Goal: Task Accomplishment & Management: Manage account settings

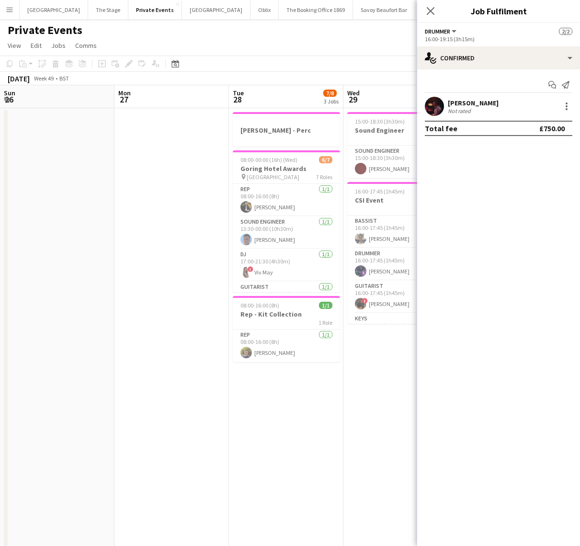
scroll to position [0, 305]
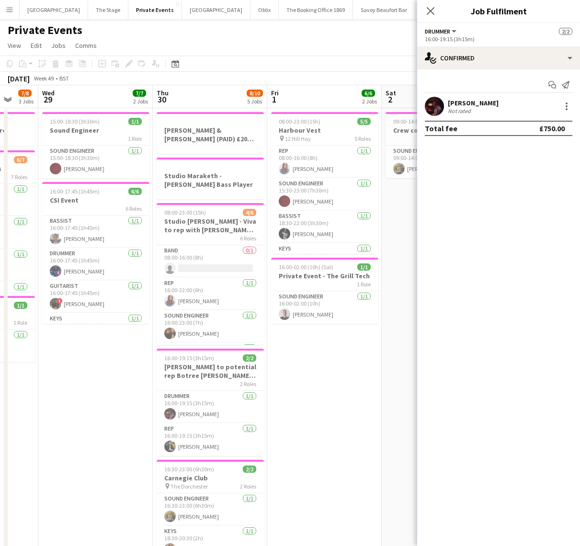
click at [315, 42] on app-page-menu "View Day view expanded Day view collapsed Month view Date picker Jump to [DATE]…" at bounding box center [290, 46] width 580 height 18
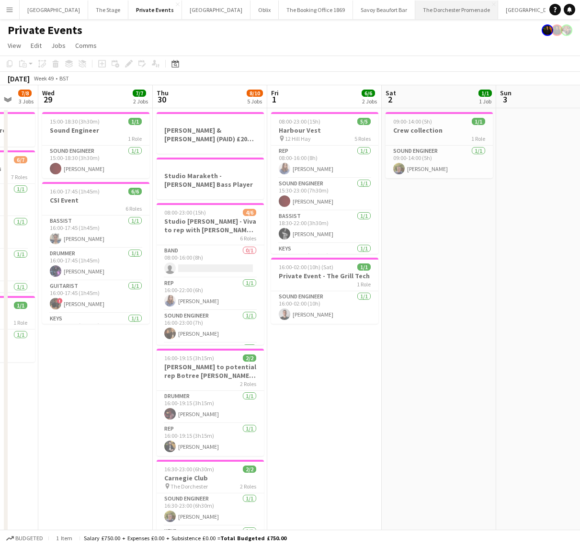
click at [430, 16] on button "The Dorchester Promenade Close" at bounding box center [456, 9] width 83 height 19
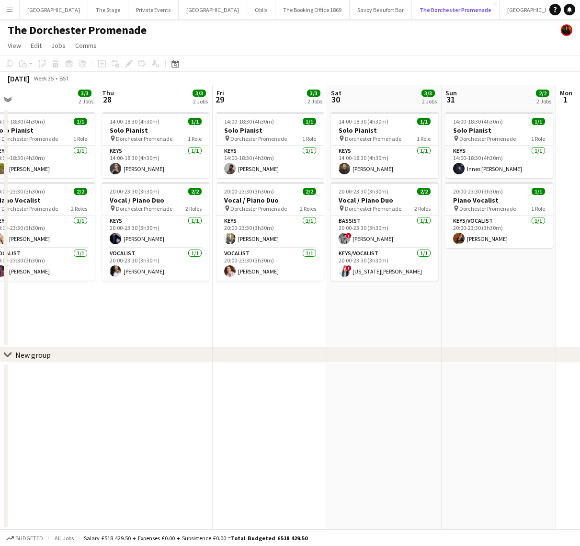
scroll to position [0, 368]
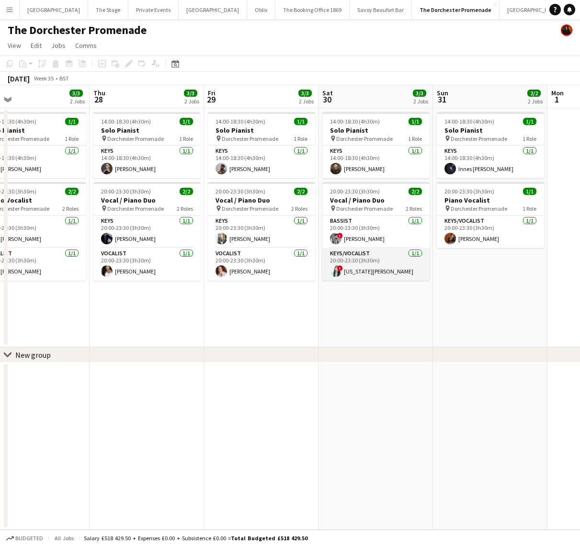
click at [370, 266] on app-card-role "Keys/Vocalist [DATE] 20:00-23:30 (3h30m) ! [US_STATE][PERSON_NAME]" at bounding box center [375, 264] width 107 height 33
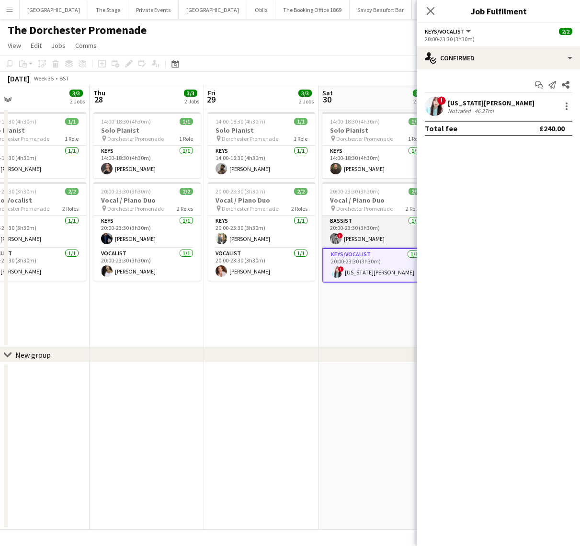
click at [372, 231] on app-card-role "Bassist [DATE] 20:00-23:30 (3h30m) ! [PERSON_NAME]" at bounding box center [375, 231] width 107 height 33
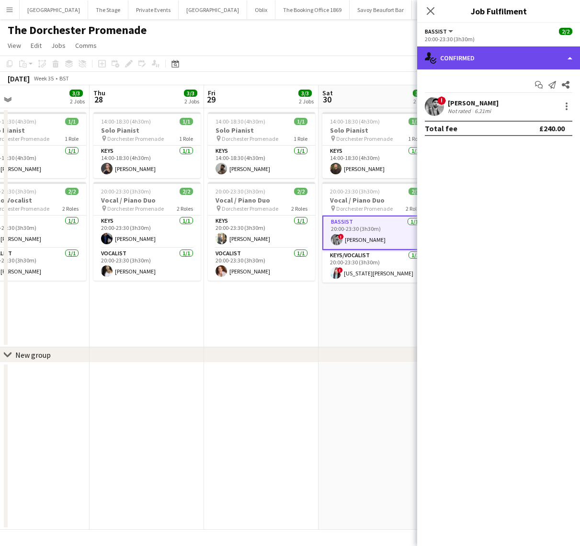
click at [519, 54] on div "single-neutral-actions-check-2 Confirmed" at bounding box center [498, 57] width 163 height 23
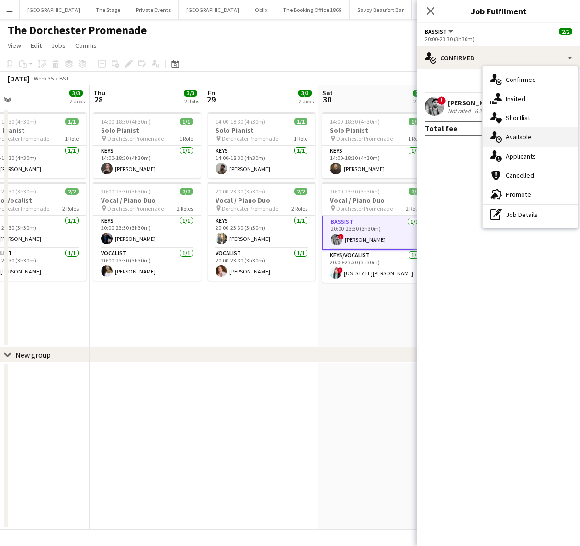
click at [532, 141] on div "single-neutral-actions-upload Available" at bounding box center [530, 136] width 95 height 19
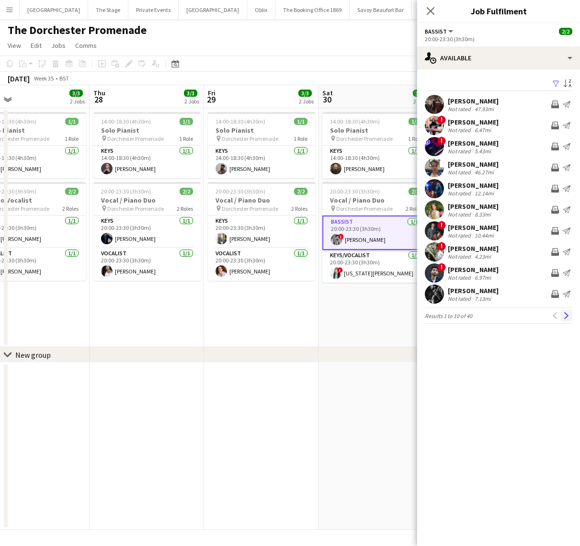
click at [563, 315] on app-icon "Next" at bounding box center [566, 315] width 7 height 7
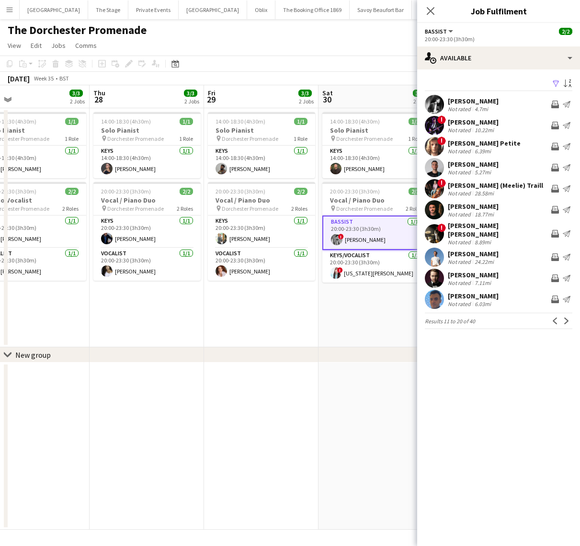
click at [563, 317] on app-icon "Next" at bounding box center [566, 320] width 7 height 7
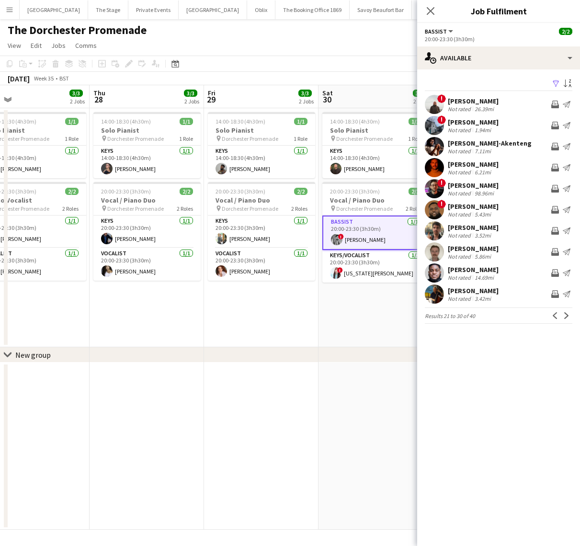
click at [519, 170] on div "[PERSON_NAME] Not rated 6.21mi Invite crew Send notification" at bounding box center [498, 167] width 163 height 19
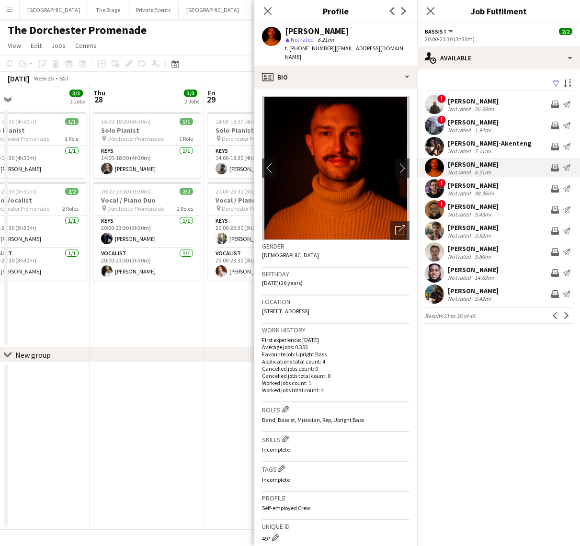
click at [182, 300] on app-date-cell "14:00-18:30 (4h30m) 1/1 Solo Pianist pin Dorchester Promenade 1 Role Keys [DATE…" at bounding box center [147, 227] width 114 height 239
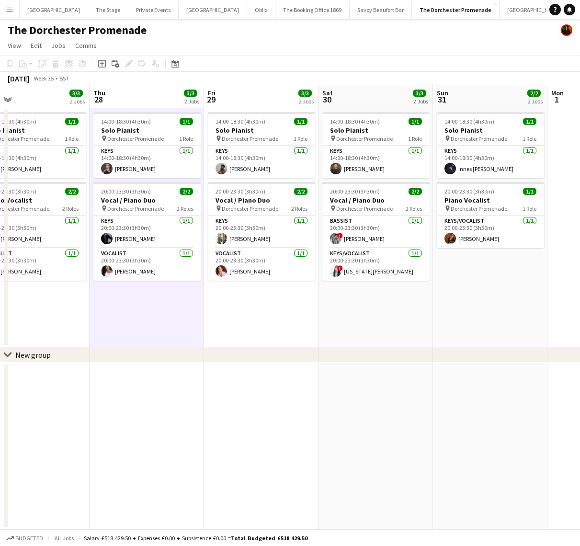
click at [238, 316] on app-date-cell "14:00-18:30 (4h30m) 1/1 Solo Pianist pin Dorchester Promenade 1 Role Keys [DATE…" at bounding box center [261, 227] width 114 height 239
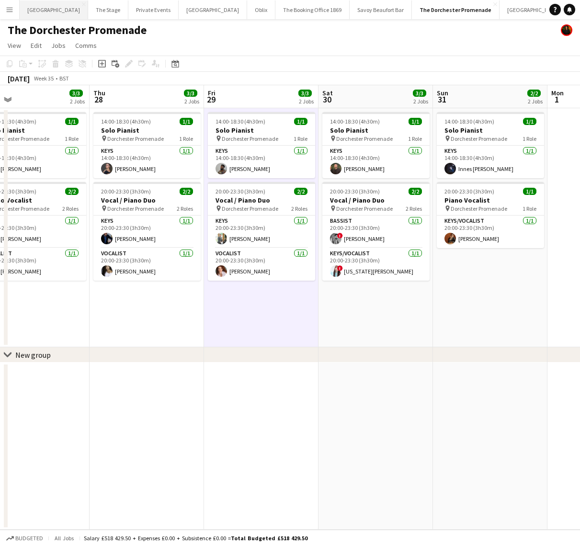
click at [48, 9] on button "[GEOGRAPHIC_DATA] Close" at bounding box center [54, 9] width 68 height 19
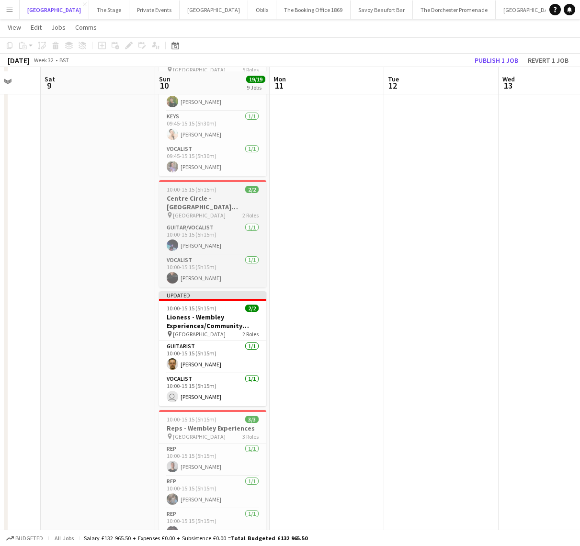
scroll to position [119, 0]
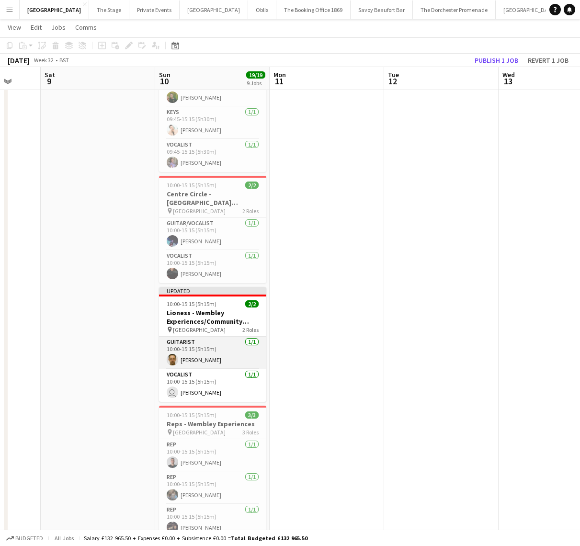
click at [192, 368] on app-card-role "Guitarist [DATE] 10:00-15:15 (5h15m) [PERSON_NAME]" at bounding box center [212, 353] width 107 height 33
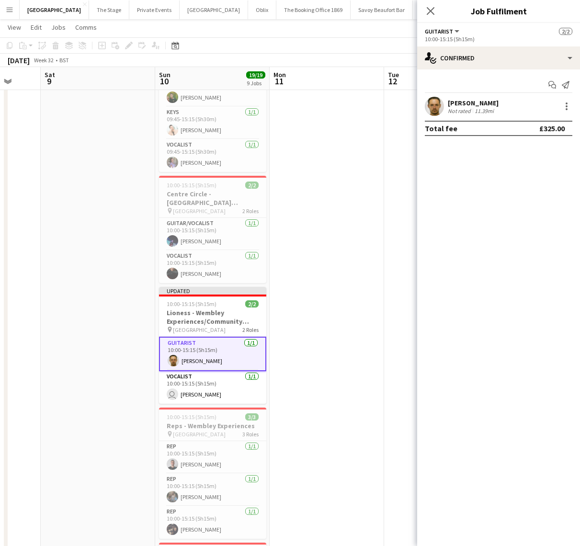
click at [271, 371] on app-date-cell at bounding box center [327, 488] width 114 height 1001
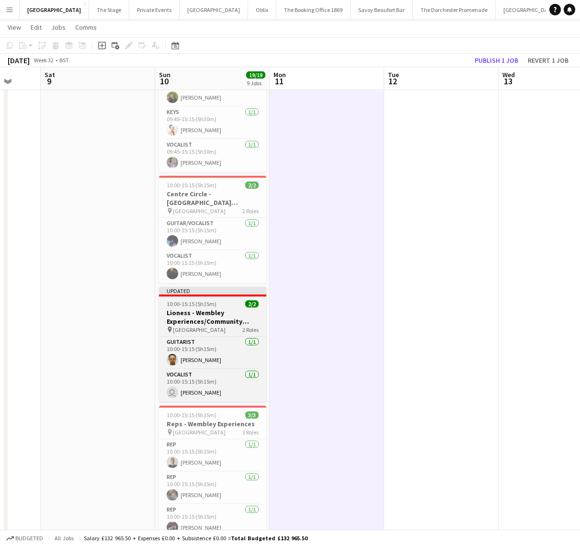
click at [225, 314] on h3 "Lioness - Wembley Experiences/Community Shield" at bounding box center [212, 316] width 107 height 17
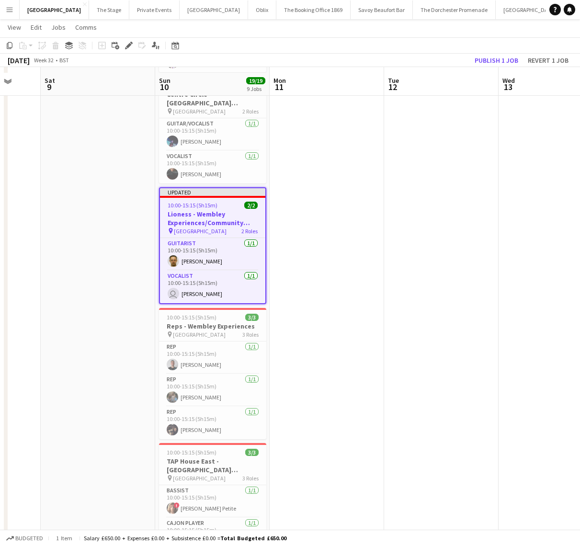
scroll to position [225, 0]
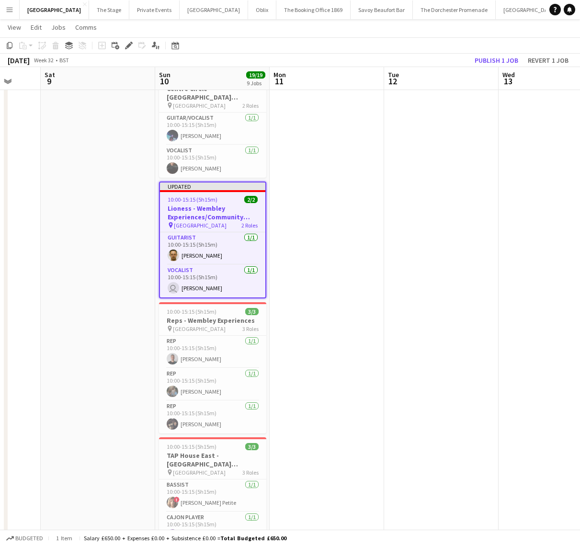
click at [310, 174] on app-date-cell at bounding box center [327, 383] width 114 height 1001
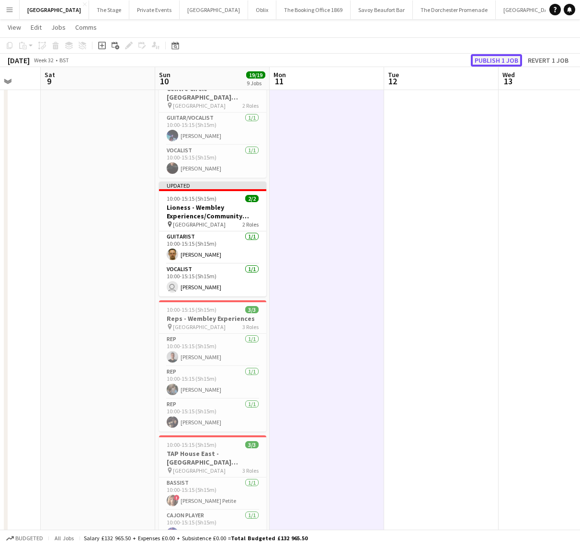
click at [509, 55] on button "Publish 1 job" at bounding box center [496, 60] width 51 height 12
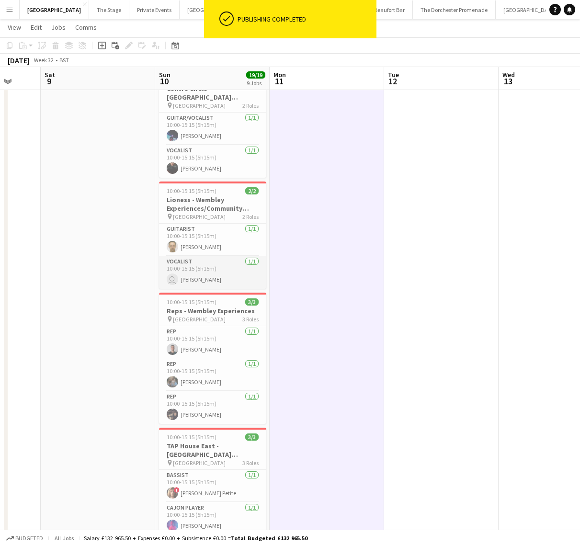
click at [184, 257] on app-card-role "Vocalist [DATE] 10:00-15:15 (5h15m) user [PERSON_NAME]" at bounding box center [212, 272] width 107 height 33
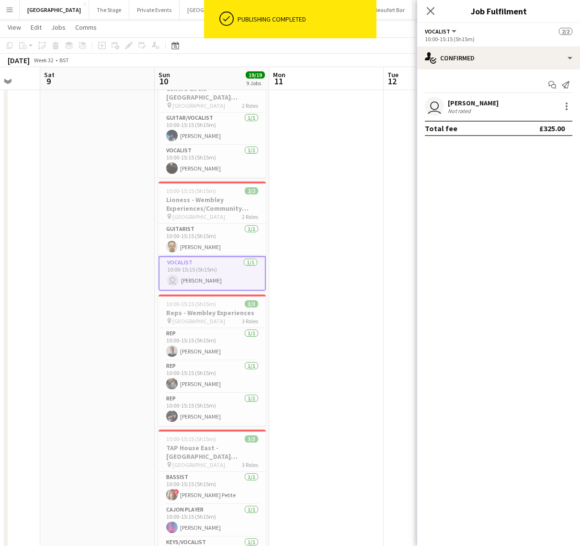
click at [461, 107] on div "Not rated" at bounding box center [460, 110] width 25 height 7
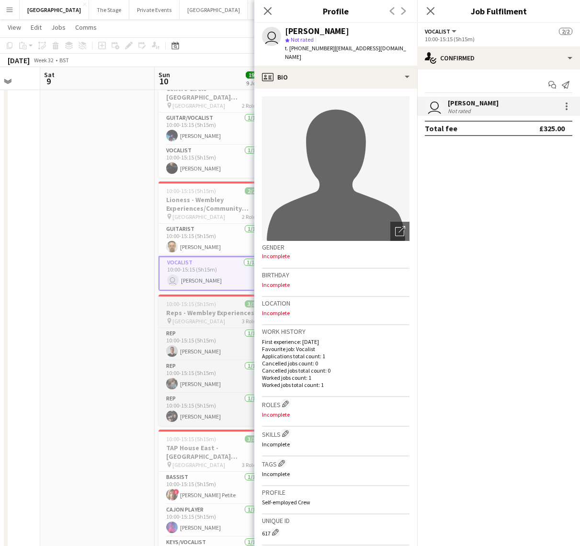
click at [193, 319] on span "[GEOGRAPHIC_DATA]" at bounding box center [198, 320] width 53 height 7
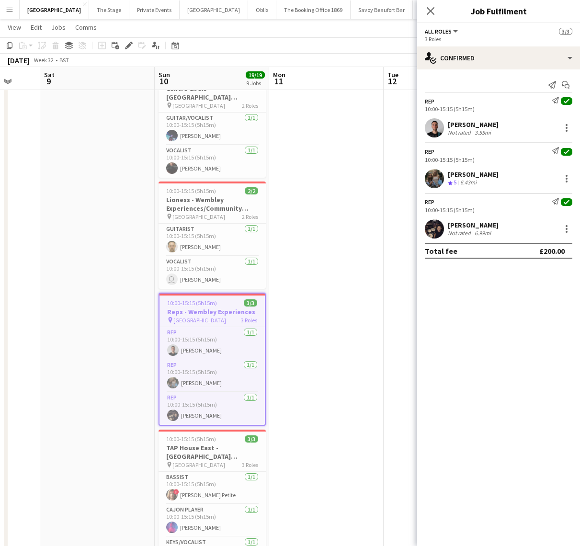
click at [132, 148] on app-date-cell at bounding box center [97, 383] width 114 height 1001
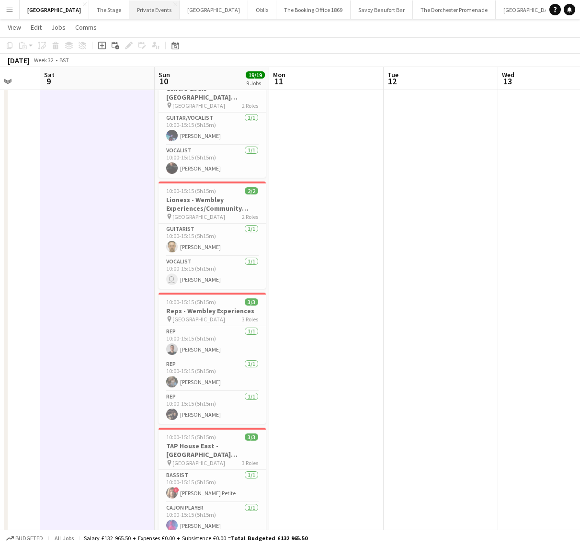
click at [154, 12] on button "Private Events Close" at bounding box center [154, 9] width 50 height 19
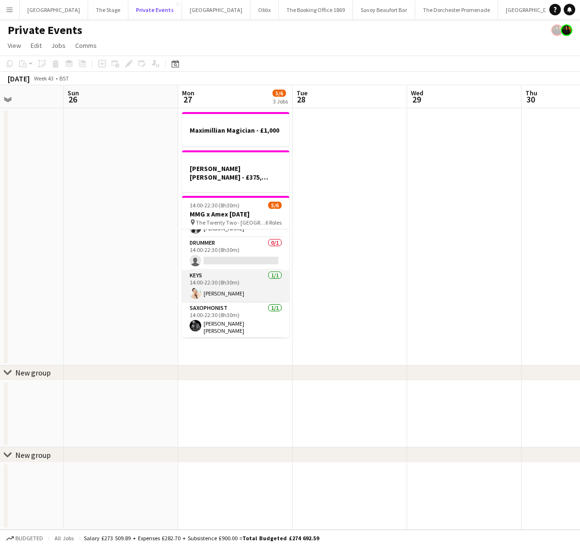
scroll to position [87, 0]
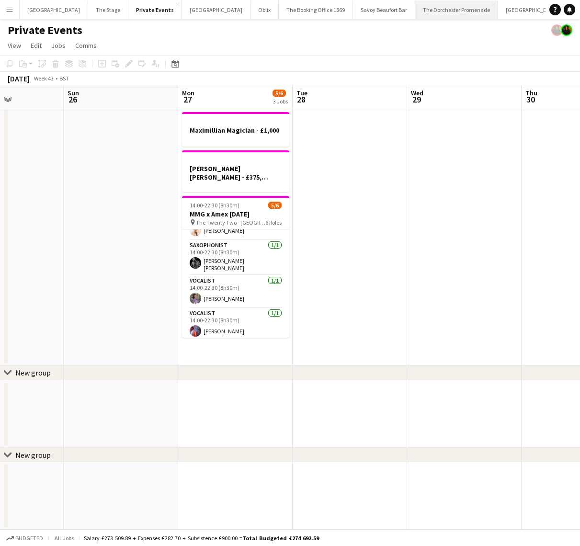
click at [417, 11] on button "The Dorchester Promenade Close" at bounding box center [456, 9] width 83 height 19
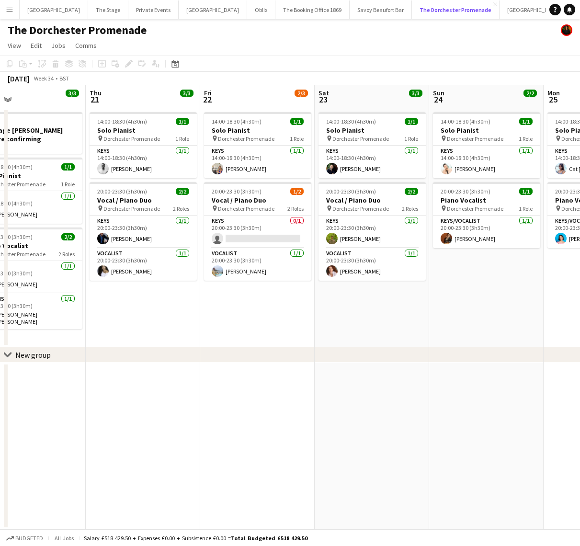
scroll to position [0, 259]
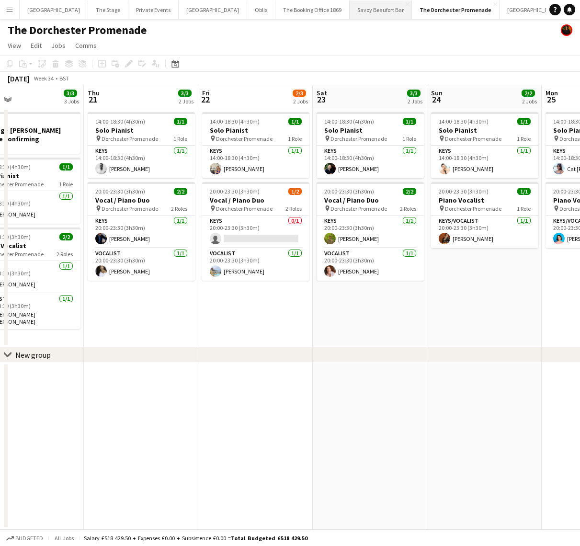
click at [350, 14] on button "Savoy Beaufort Bar Close" at bounding box center [381, 9] width 62 height 19
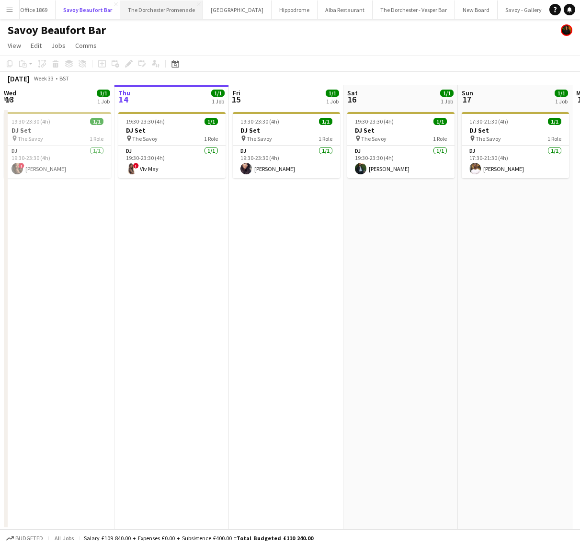
scroll to position [0, 314]
click at [478, 9] on button "Savoy - Gallery Close" at bounding box center [504, 9] width 52 height 19
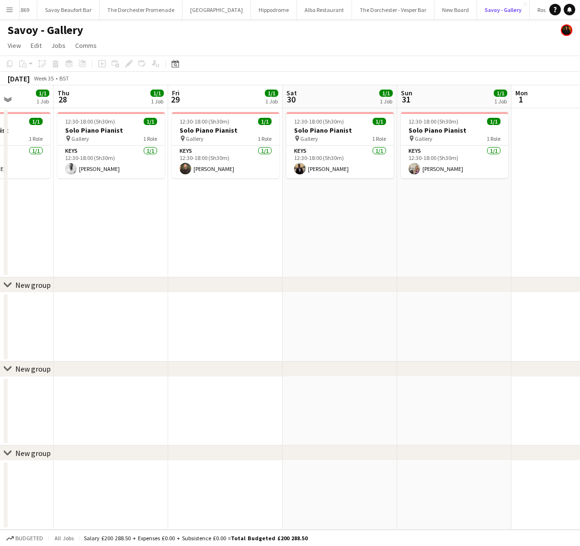
scroll to position [0, 260]
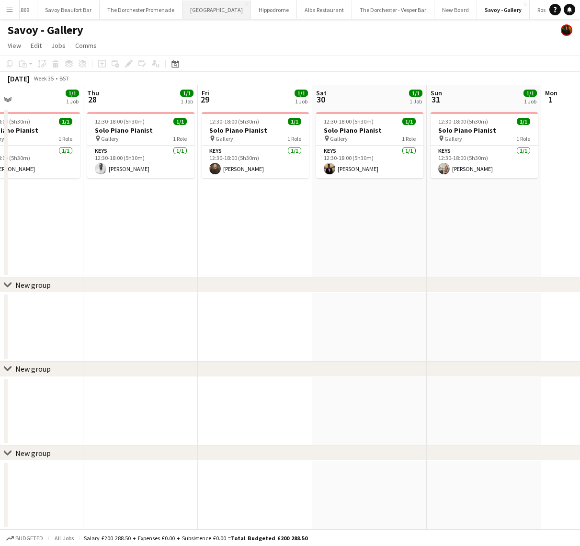
click at [182, 9] on button "[GEOGRAPHIC_DATA]" at bounding box center [216, 9] width 68 height 19
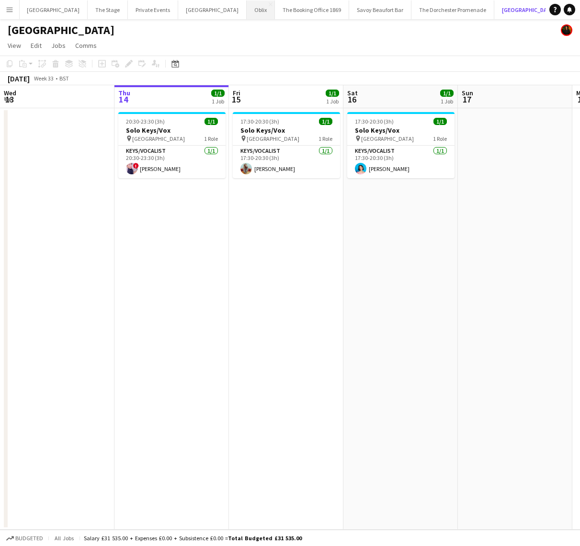
scroll to position [0, 1]
click at [97, 11] on button "The Stage Close" at bounding box center [107, 9] width 40 height 19
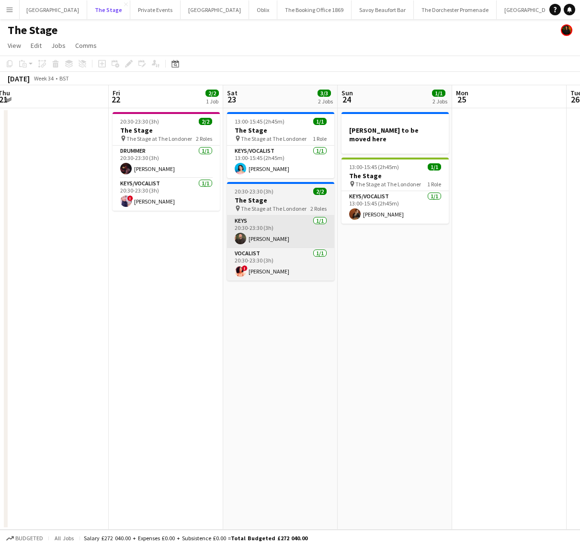
scroll to position [0, 237]
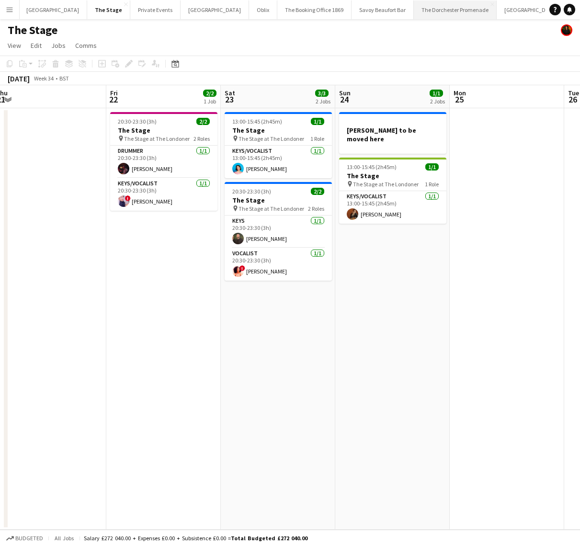
click at [414, 15] on button "The Dorchester Promenade Close" at bounding box center [455, 9] width 83 height 19
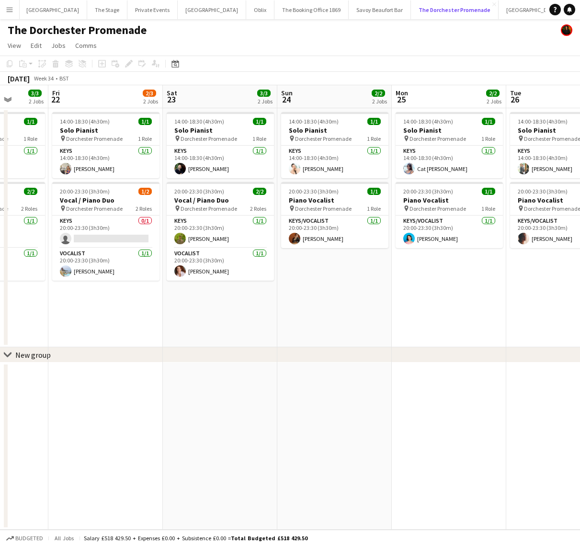
scroll to position [0, 296]
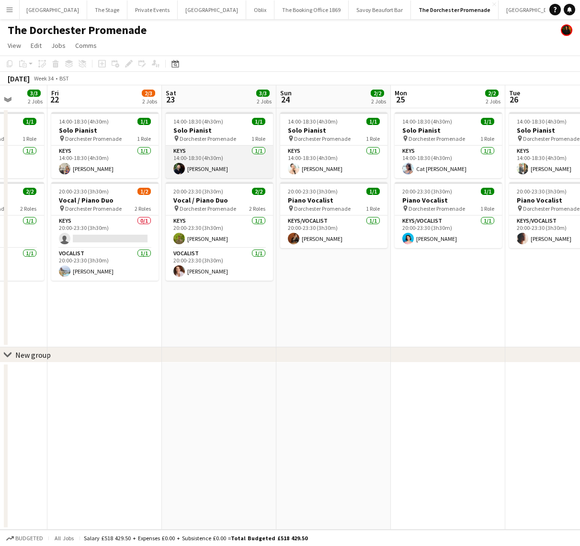
click at [224, 164] on app-card-role "Keys [DATE] 14:00-18:30 (4h30m) [PERSON_NAME]" at bounding box center [219, 162] width 107 height 33
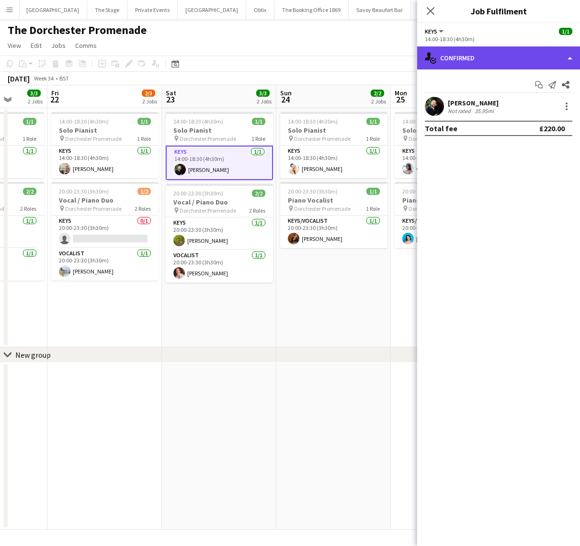
click at [543, 67] on div "single-neutral-actions-check-2 Confirmed" at bounding box center [498, 57] width 163 height 23
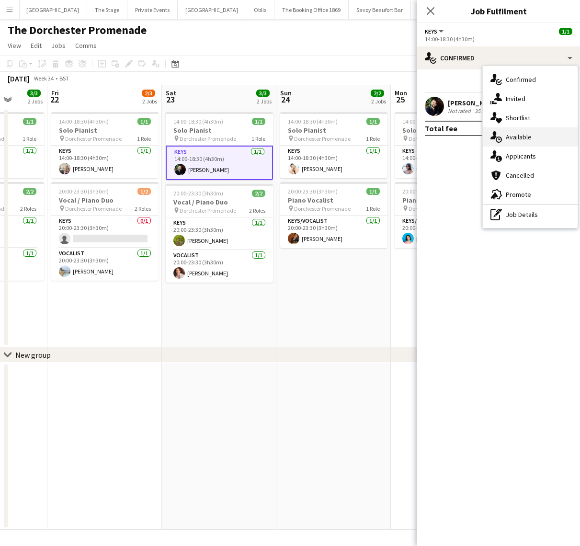
click at [529, 144] on div "single-neutral-actions-upload Available" at bounding box center [530, 136] width 95 height 19
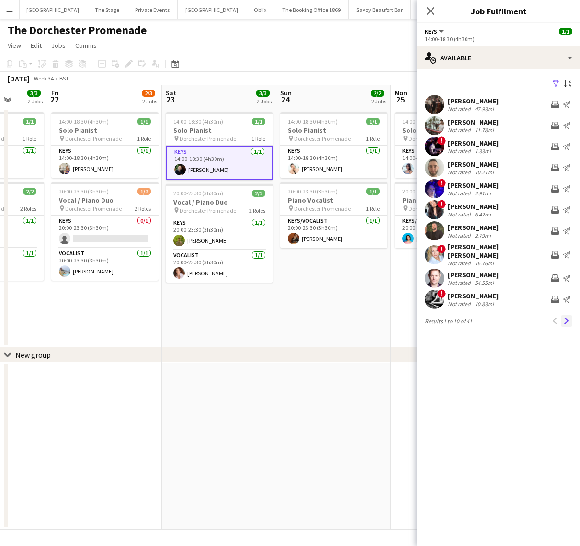
click at [565, 318] on app-icon "Next" at bounding box center [566, 320] width 7 height 7
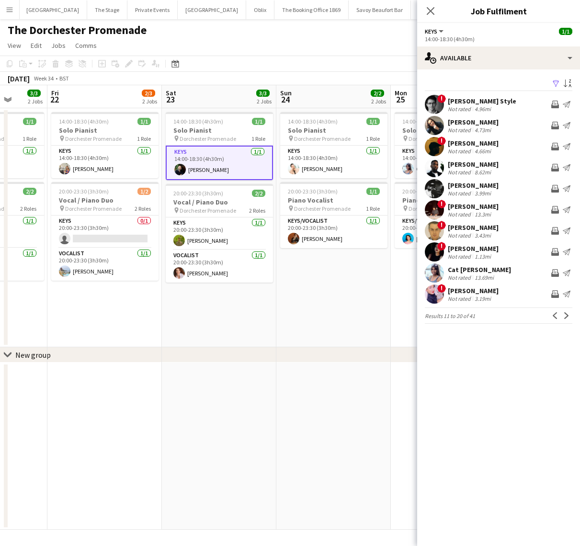
click at [258, 315] on app-date-cell "14:00-18:30 (4h30m) 1/1 Solo Pianist pin Dorchester Promenade 1 Role Keys [DATE…" at bounding box center [219, 227] width 114 height 239
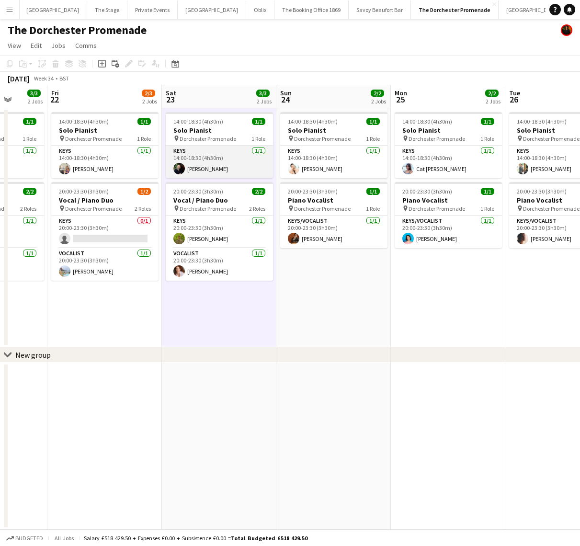
click at [263, 160] on app-card-role "Keys [DATE] 14:00-18:30 (4h30m) [PERSON_NAME]" at bounding box center [219, 162] width 107 height 33
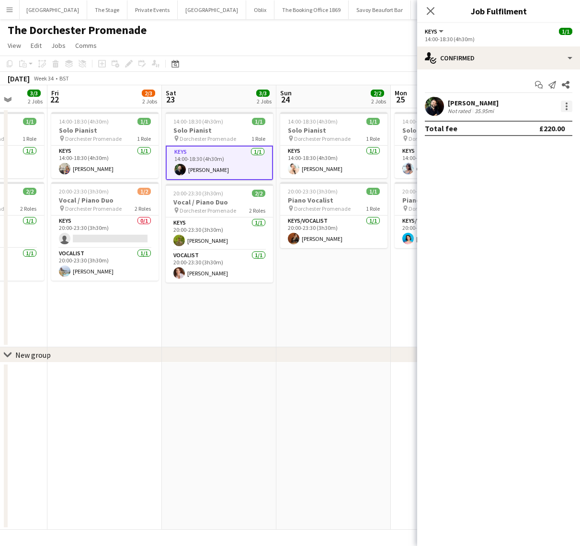
click at [566, 108] on div at bounding box center [566, 109] width 2 height 2
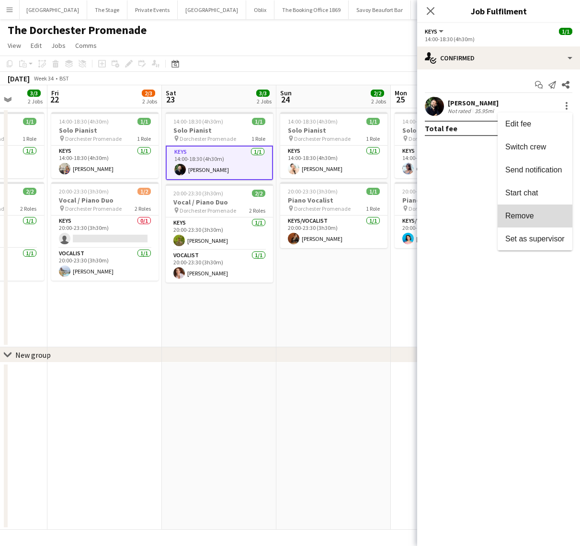
click at [514, 226] on button "Remove" at bounding box center [534, 215] width 75 height 23
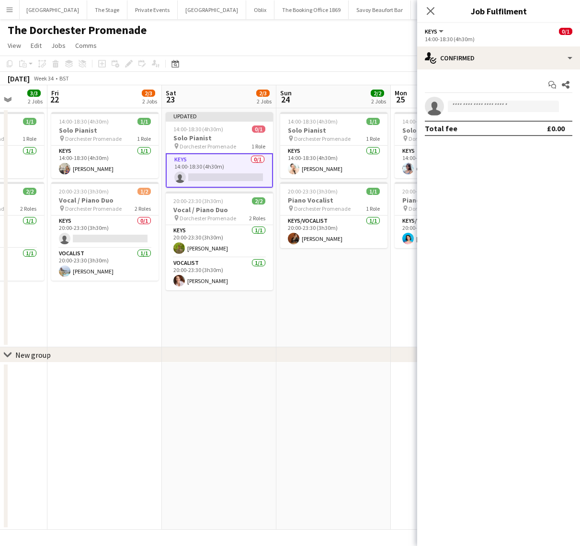
click at [469, 46] on app-options-switcher "Keys All roles Keys 0/1 14:00-18:30 (4h30m)" at bounding box center [498, 34] width 163 height 23
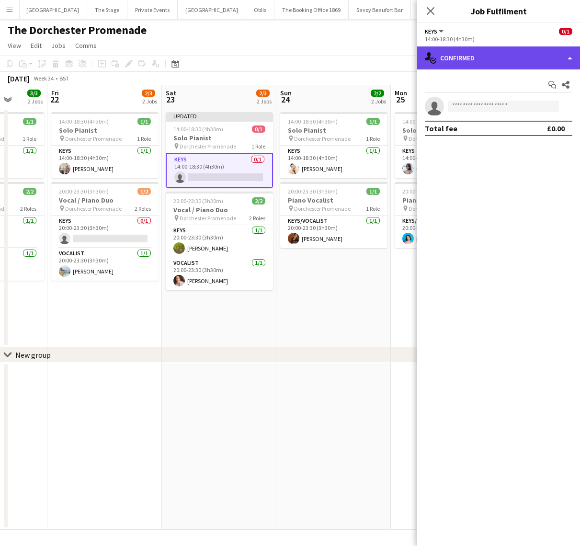
click at [469, 56] on div "single-neutral-actions-check-2 Confirmed" at bounding box center [498, 57] width 163 height 23
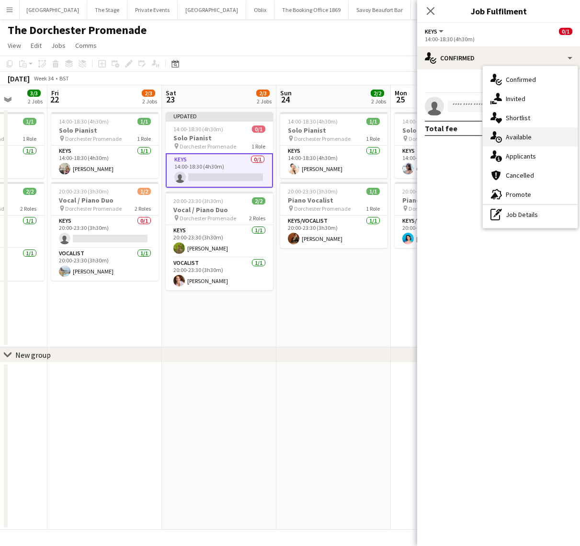
click at [529, 136] on div "single-neutral-actions-upload Available" at bounding box center [530, 136] width 95 height 19
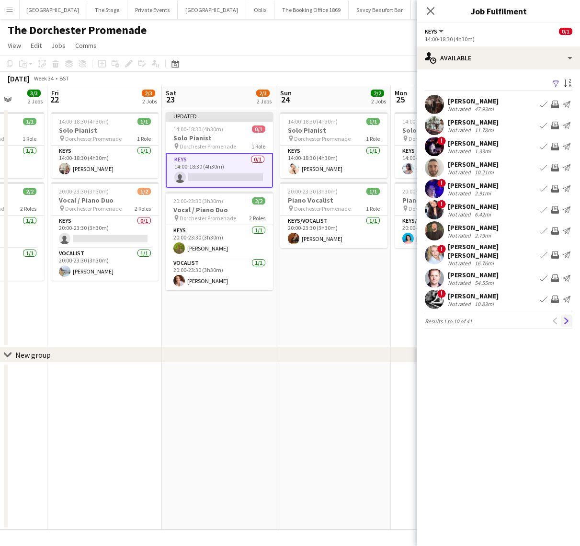
click at [570, 318] on button "Next" at bounding box center [566, 320] width 11 height 11
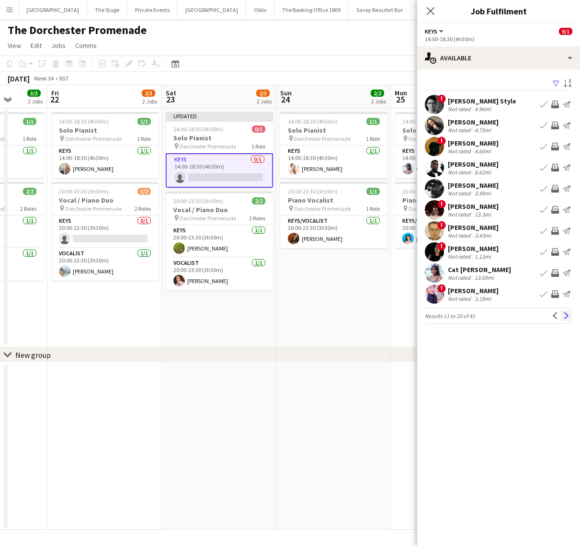
click at [570, 318] on button "Next" at bounding box center [566, 315] width 11 height 11
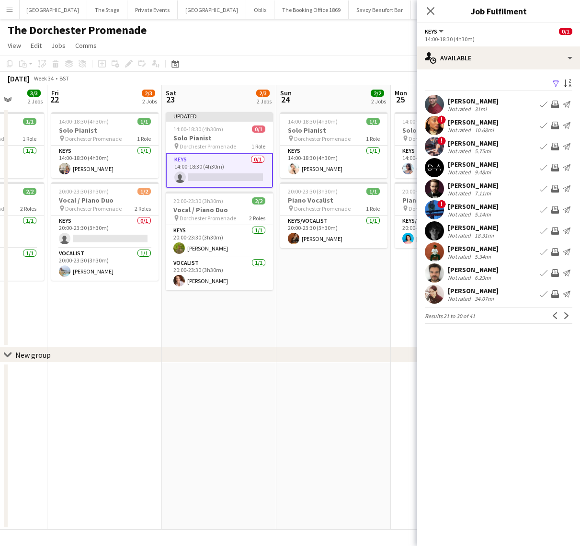
click at [570, 318] on button "Next" at bounding box center [566, 315] width 11 height 11
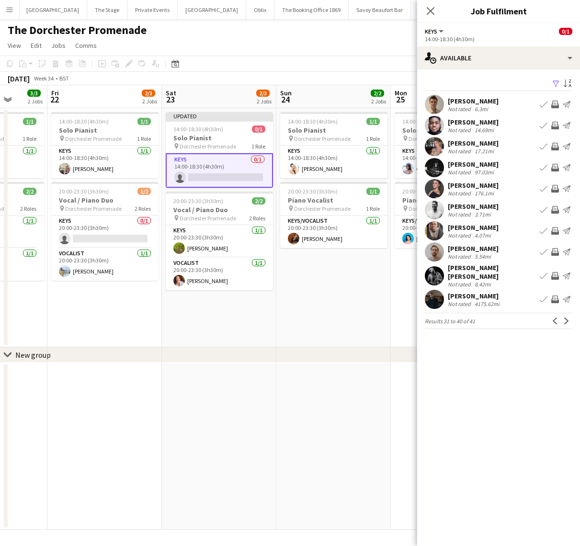
click at [544, 148] on app-icon "Book crew" at bounding box center [544, 147] width 8 height 8
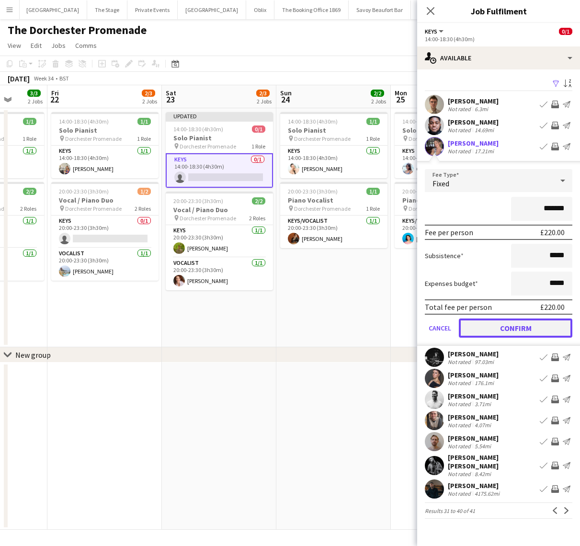
click at [483, 326] on button "Confirm" at bounding box center [515, 327] width 113 height 19
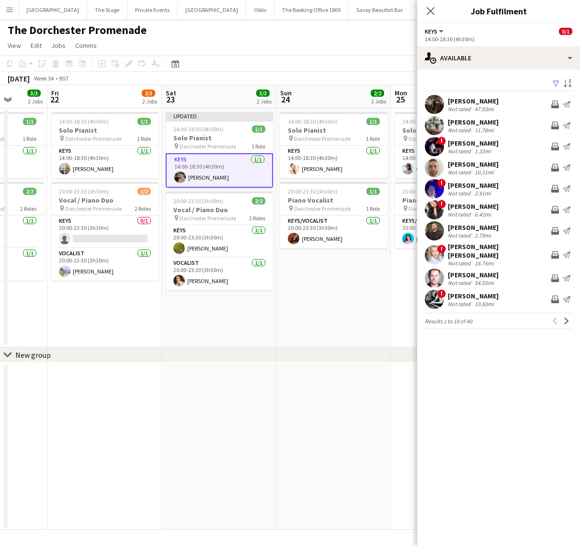
click at [229, 301] on app-date-cell "Updated 14:00-18:30 (4h30m) 1/1 Solo Pianist pin Dorchester Promenade 1 Role Ke…" at bounding box center [219, 227] width 114 height 239
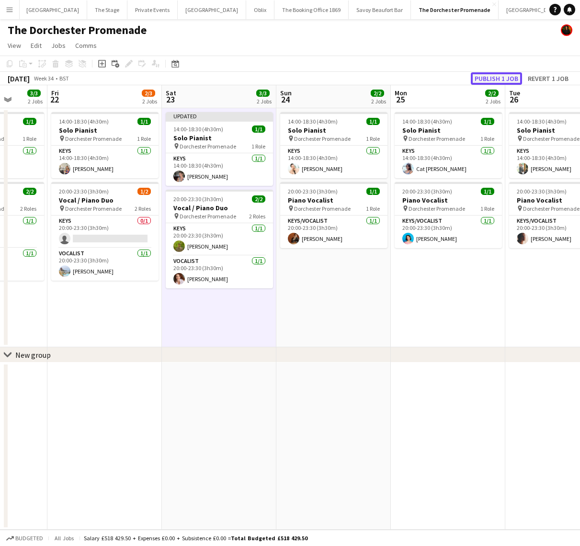
click at [493, 81] on button "Publish 1 job" at bounding box center [496, 78] width 51 height 12
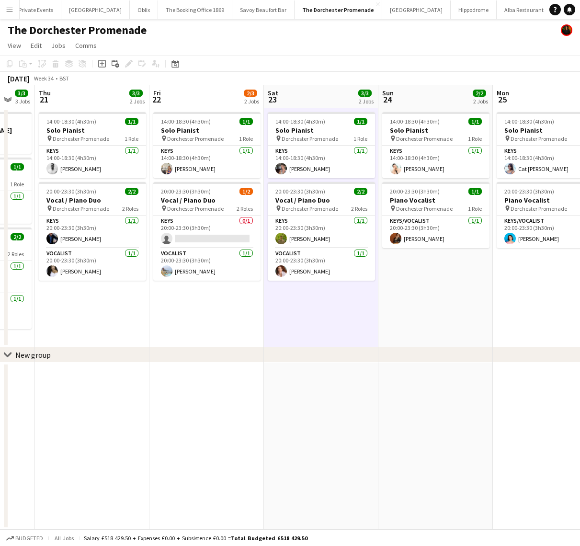
scroll to position [0, 41]
click at [71, 11] on button "The Stage Close" at bounding box center [67, 9] width 40 height 19
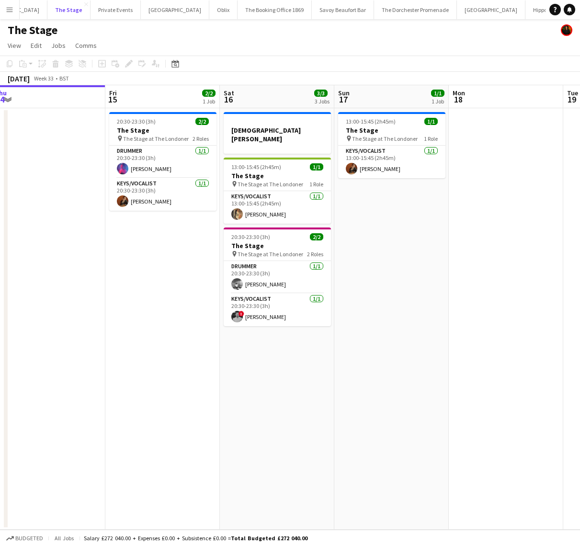
scroll to position [0, 362]
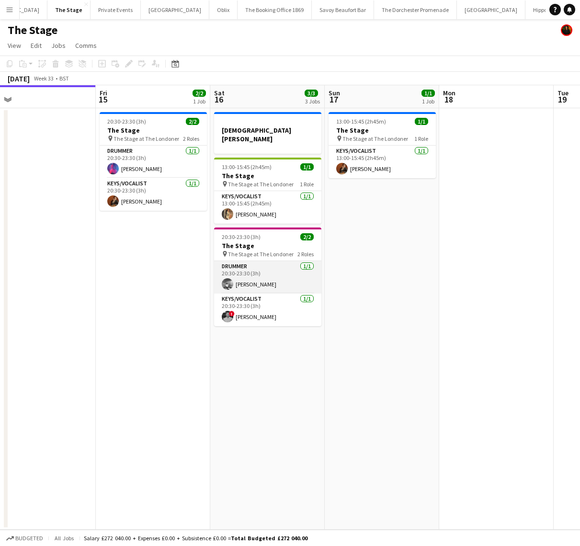
click at [242, 281] on app-card-role "Drummer [DATE] 20:30-23:30 (3h) [PERSON_NAME]" at bounding box center [267, 277] width 107 height 33
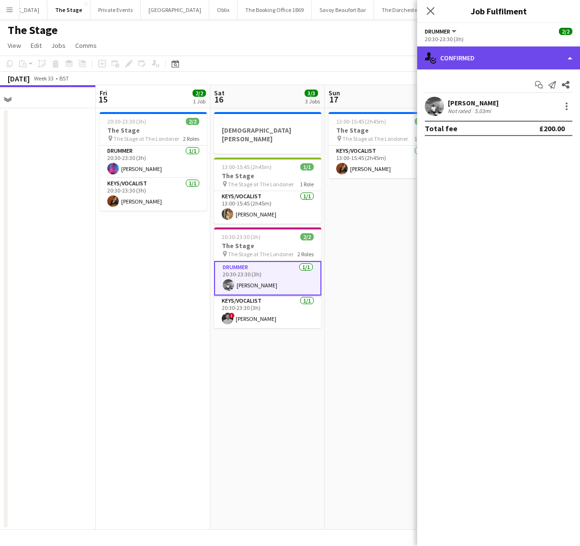
click at [500, 60] on div "single-neutral-actions-check-2 Confirmed" at bounding box center [498, 57] width 163 height 23
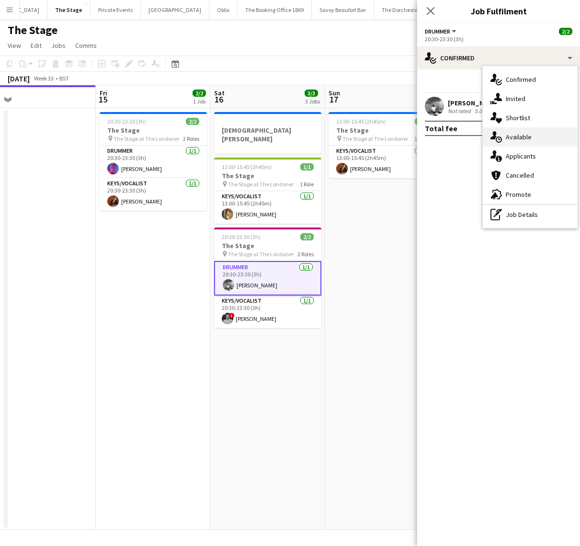
click at [517, 143] on div "single-neutral-actions-upload Available" at bounding box center [530, 136] width 95 height 19
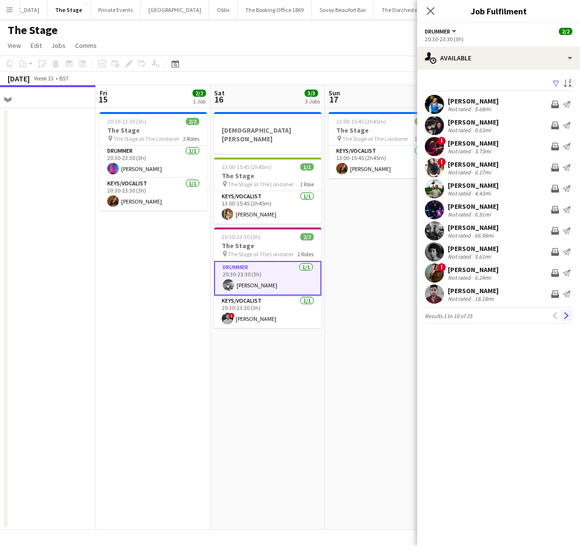
click at [561, 318] on button "Next" at bounding box center [566, 315] width 11 height 11
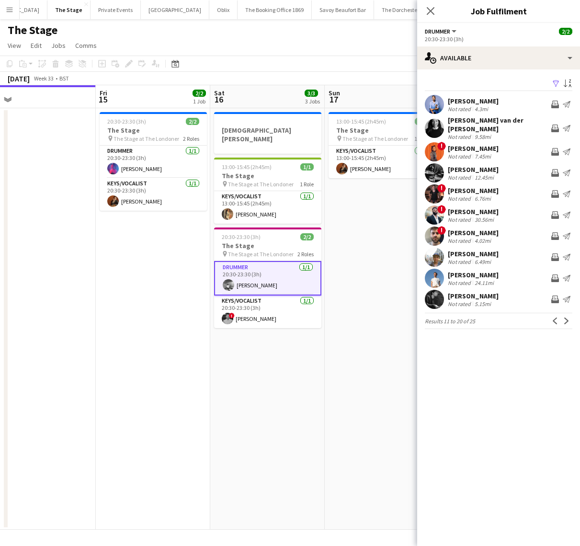
click at [561, 318] on button "Next" at bounding box center [566, 320] width 11 height 11
